Goal: Task Accomplishment & Management: Use online tool/utility

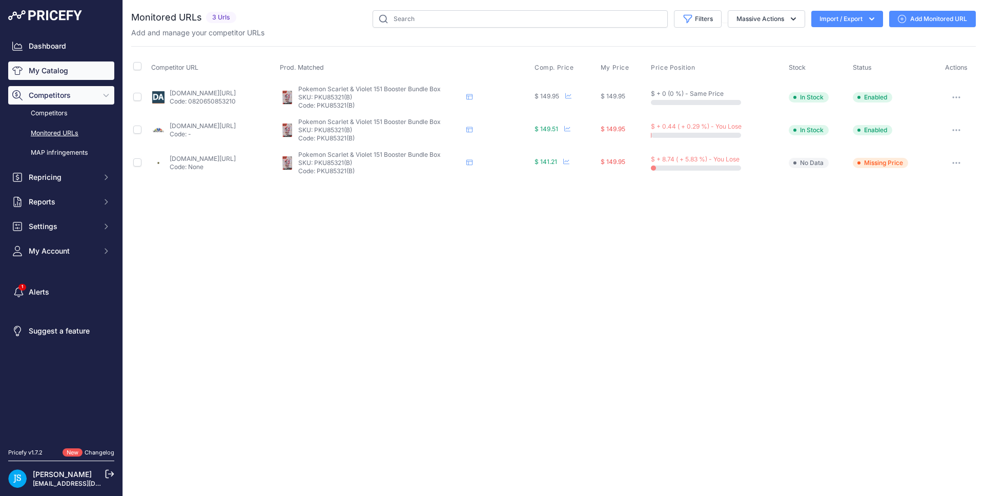
click at [75, 69] on link "My Catalog" at bounding box center [61, 70] width 106 height 18
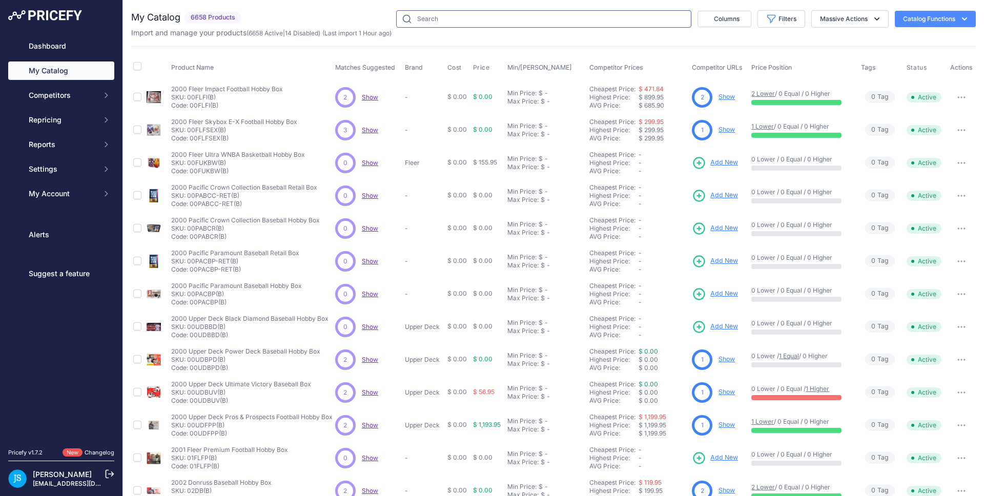
click at [435, 20] on input "text" at bounding box center [543, 18] width 295 height 17
paste input "2022 Topps Series 1 Baseball 1st Edition"
type input "2022 Topps Series 1 Baseball 1st Edition"
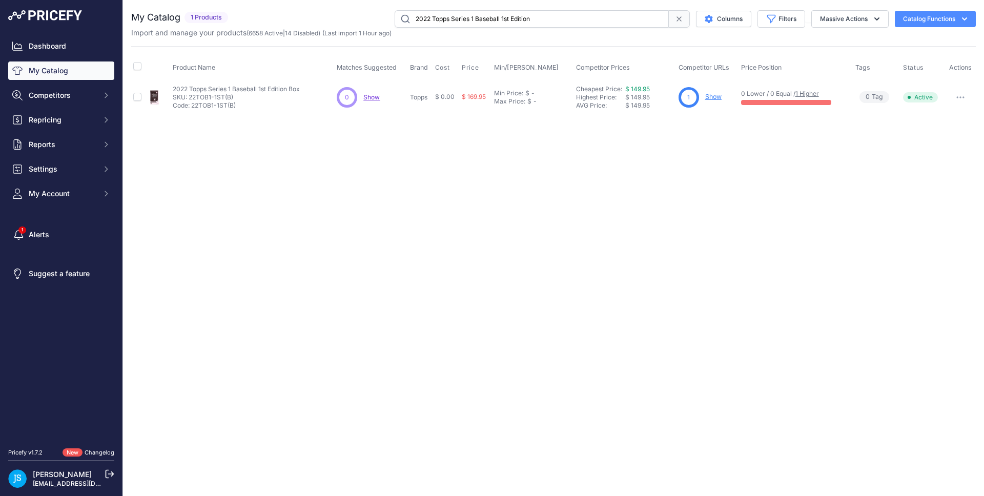
click at [705, 98] on link "Show" at bounding box center [713, 97] width 16 height 8
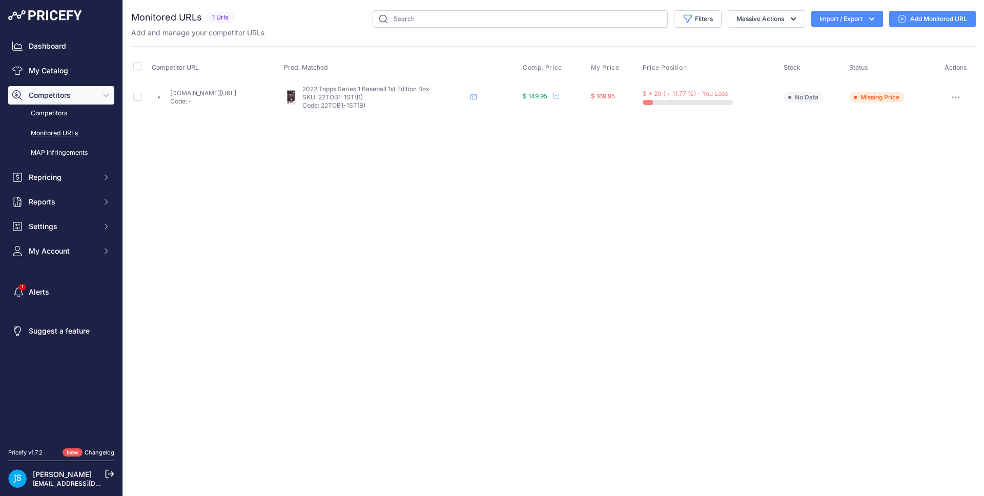
click at [948, 26] on link "Add Monitored URL" at bounding box center [932, 19] width 87 height 16
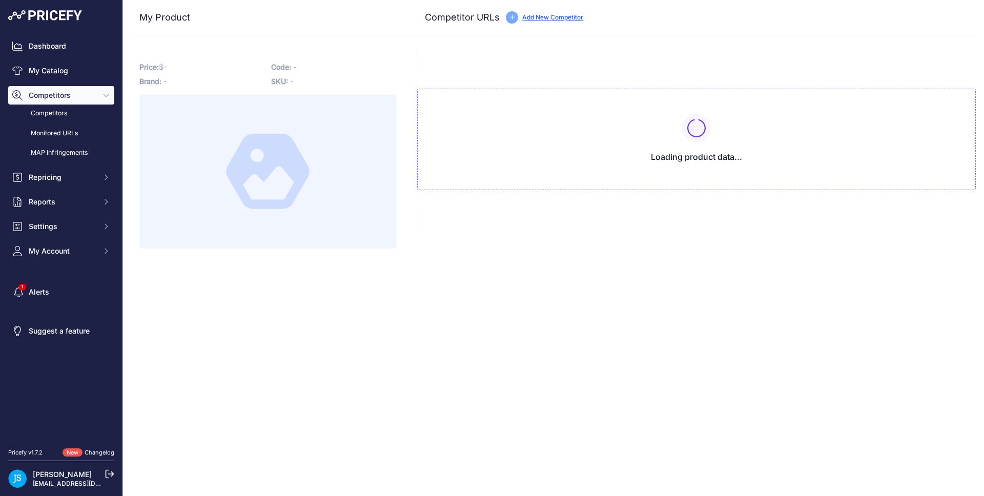
type input "www.dacardworld.com/sports-cards/2022-topps-series-1-baseball-1st-edition-box"
type input "www.steelcitycollectibles.com/i/2022-topps-series-1-baseball-1st-edition-box"
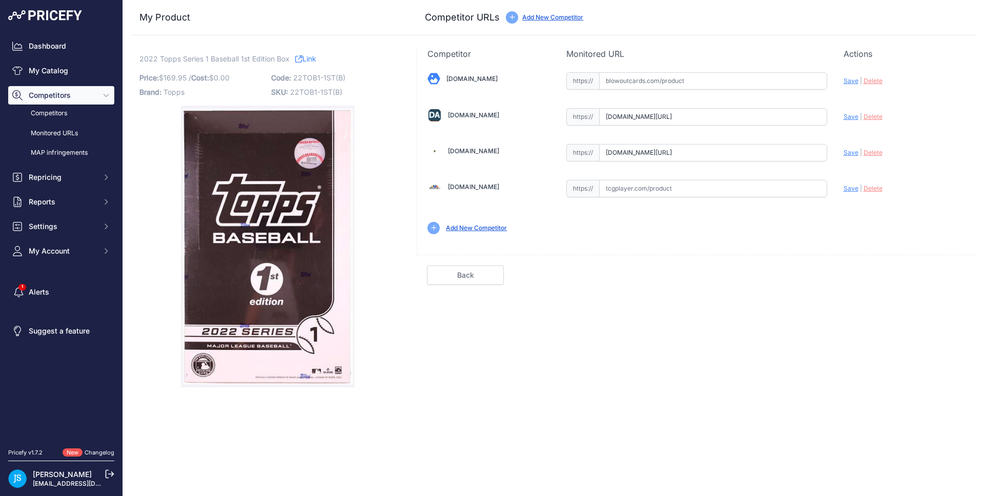
click at [784, 80] on input "text" at bounding box center [713, 80] width 228 height 17
click at [668, 75] on input "text" at bounding box center [713, 80] width 228 height 17
paste input "https://www.blowoutcards.com/2022-topps-series-1-baseball-1st-edition-box.html"
click at [850, 77] on span "Save" at bounding box center [850, 81] width 15 height 8
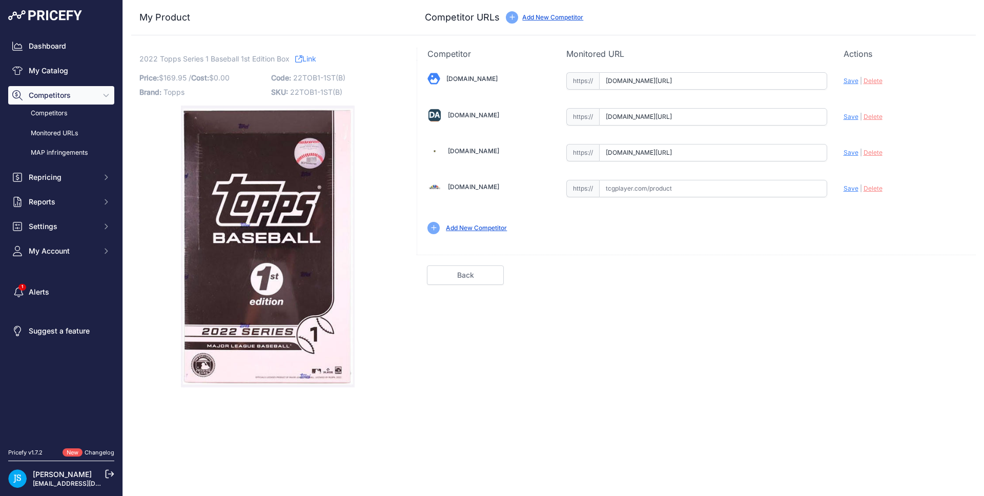
scroll to position [0, 0]
type input "https://www.blowoutcards.com/2022-topps-series-1-baseball-1st-edition-box.html?…"
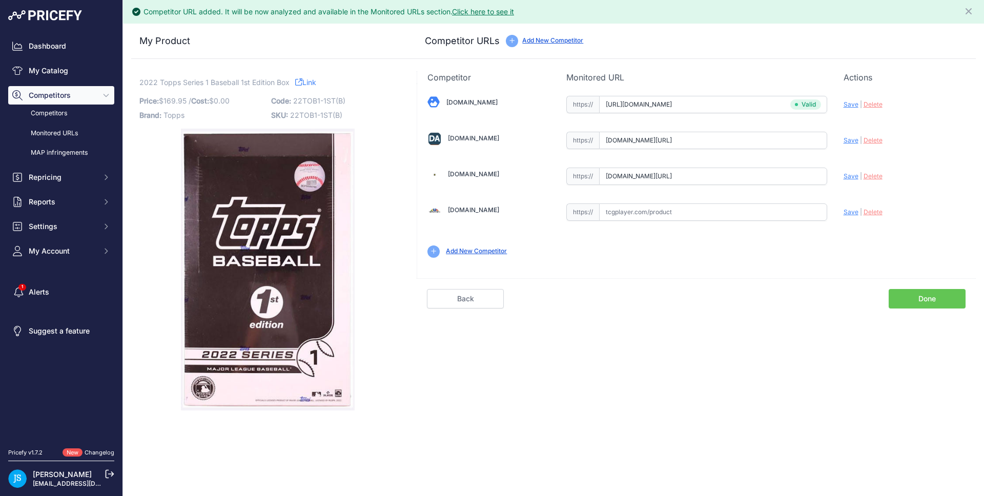
click at [854, 138] on span "Save" at bounding box center [850, 140] width 15 height 8
type input "https://www.dacardworld.com/sports-cards/2022-topps-series-1-baseball-1st-editi…"
click at [845, 176] on span "Save" at bounding box center [850, 176] width 15 height 8
type input "https://www.steelcitycollectibles.com/i/2022-topps-series-1-baseball-1st-editio…"
click at [69, 74] on link "My Catalog" at bounding box center [61, 70] width 106 height 18
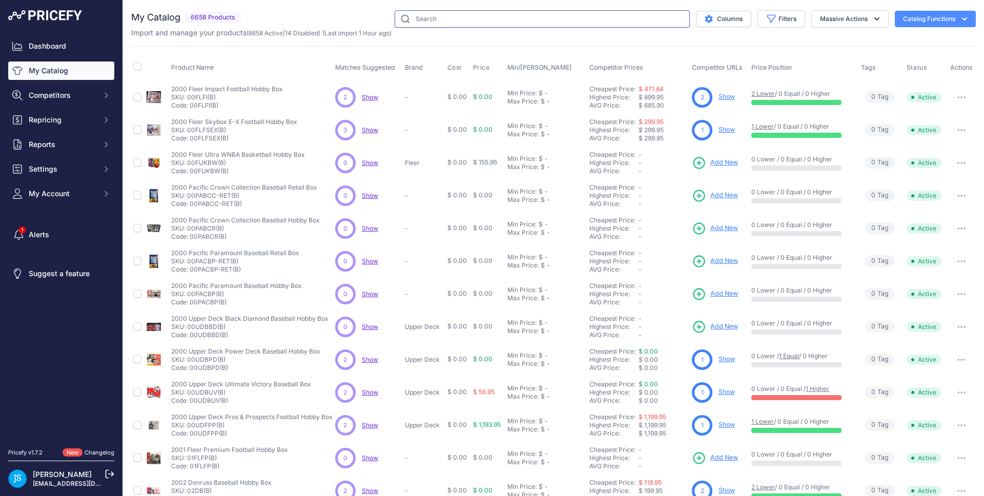
click at [447, 20] on input "text" at bounding box center [541, 18] width 295 height 17
paste input "2025 Panini PFL Combat Anthology Hobby"
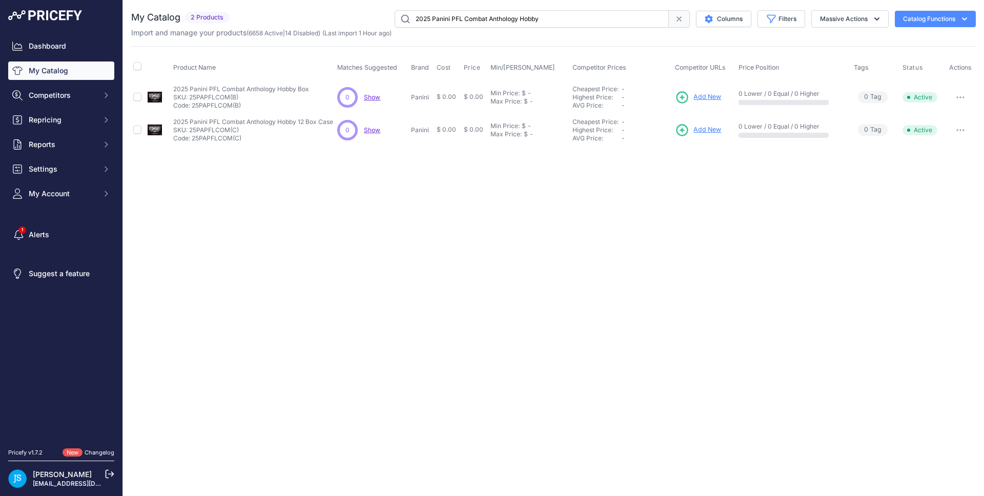
click at [441, 14] on input "2025 Panini PFL Combat Anthology Hobby" at bounding box center [531, 18] width 274 height 17
paste input "15 Panini Prizm Football Jumbo"
type input "2015 Panini Prizm Football Jumbo"
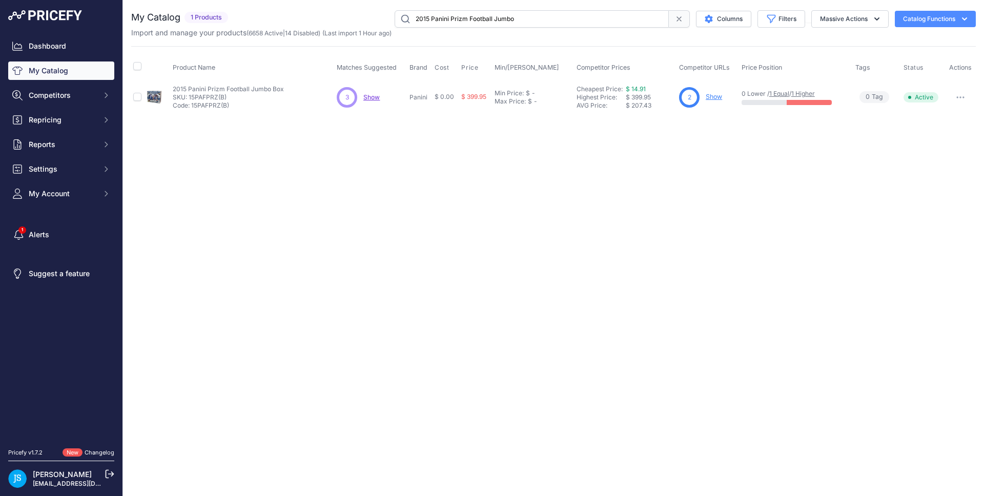
click at [714, 96] on link "Show" at bounding box center [713, 97] width 16 height 8
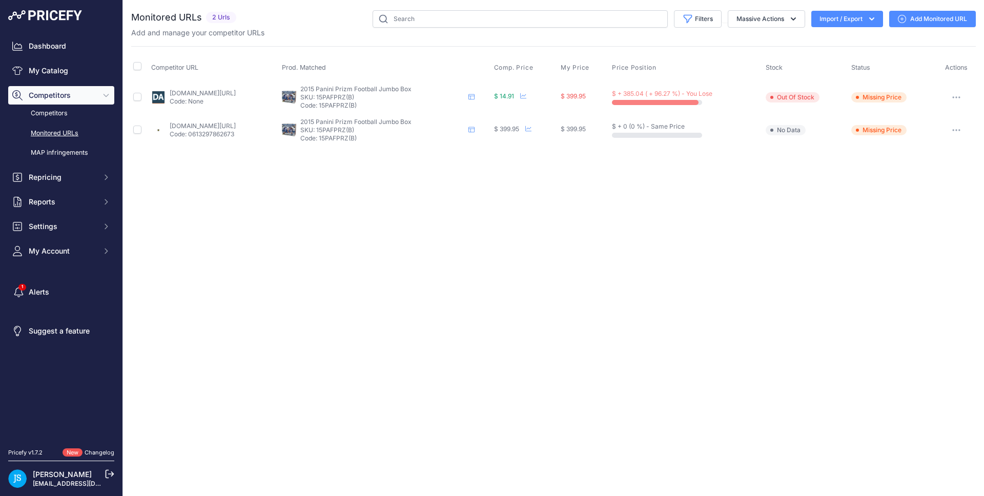
click at [943, 23] on link "Add Monitored URL" at bounding box center [932, 19] width 87 height 16
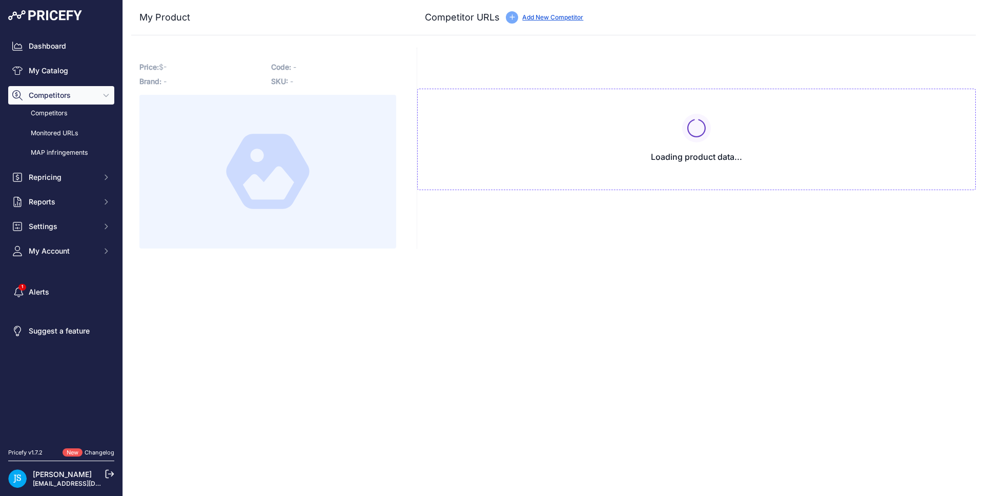
type input "[DOMAIN_NAME][URL]"
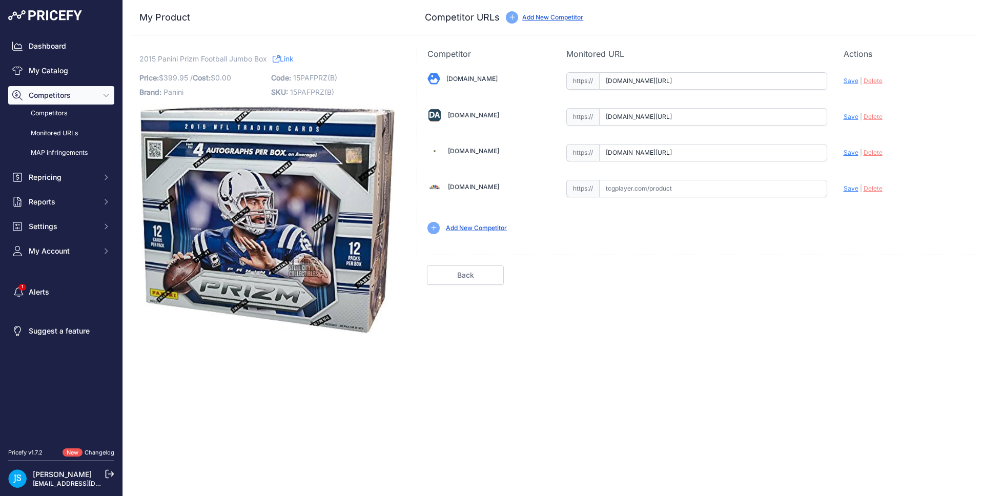
click at [852, 81] on span "Save" at bounding box center [850, 81] width 15 height 8
type input "[URL][DOMAIN_NAME]"
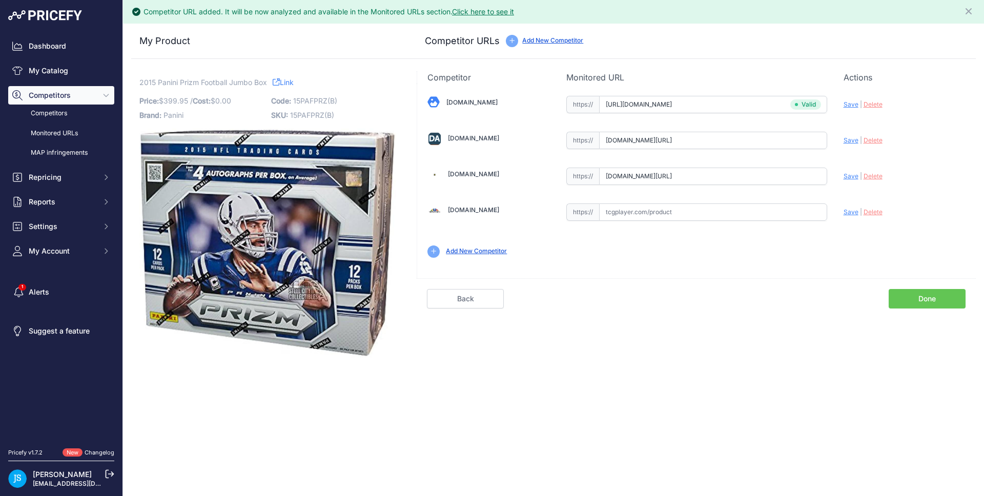
drag, startPoint x: 797, startPoint y: 134, endPoint x: 815, endPoint y: 137, distance: 17.6
click at [827, 135] on div "[DOMAIN_NAME] Valid Save" at bounding box center [696, 176] width 558 height 184
drag, startPoint x: 808, startPoint y: 137, endPoint x: 833, endPoint y: 136, distance: 24.1
click at [833, 136] on div "[DOMAIN_NAME] Valid Save" at bounding box center [696, 176] width 558 height 184
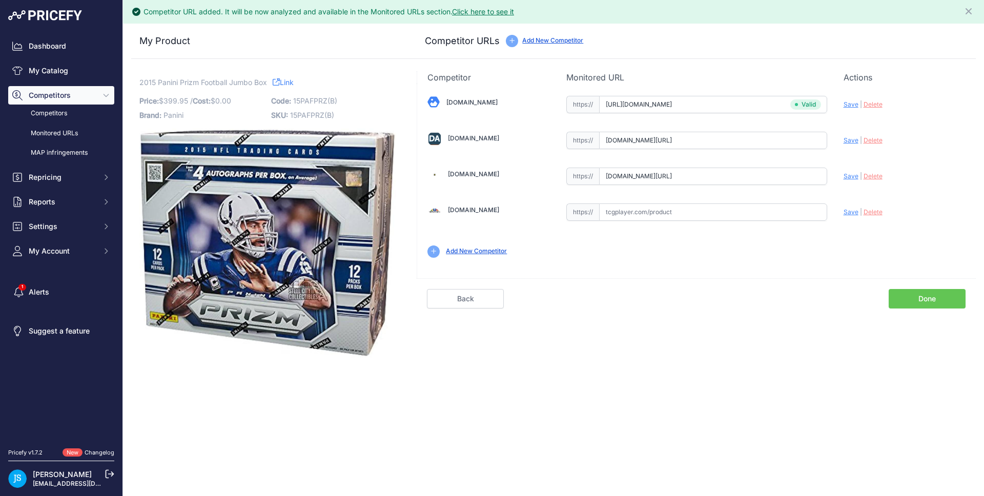
drag, startPoint x: 811, startPoint y: 135, endPoint x: 835, endPoint y: 135, distance: 23.6
click at [834, 135] on div "[DOMAIN_NAME] Valid Save" at bounding box center [696, 176] width 558 height 184
click at [854, 141] on span "Save" at bounding box center [850, 140] width 15 height 8
type input "[URL][DOMAIN_NAME]"
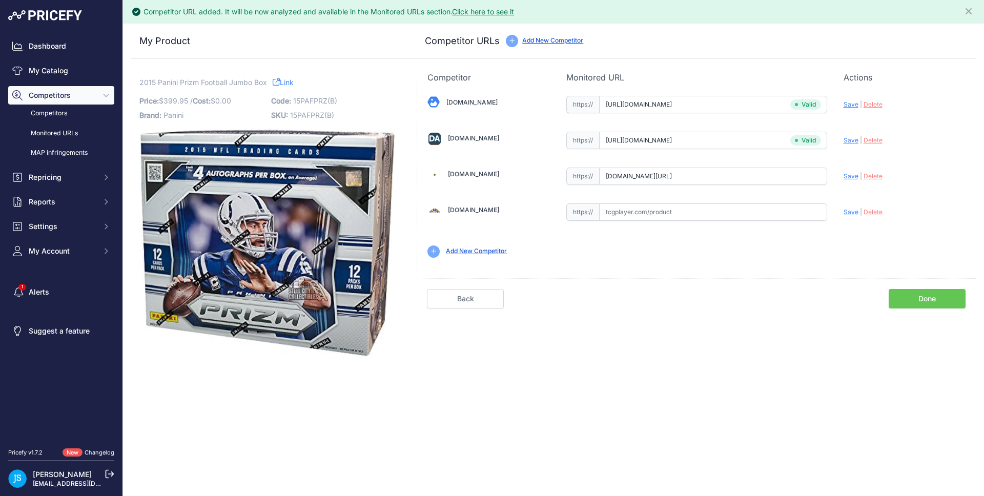
click at [845, 176] on span "Save" at bounding box center [850, 176] width 15 height 8
type input "[URL][DOMAIN_NAME]"
